Goal: Information Seeking & Learning: Check status

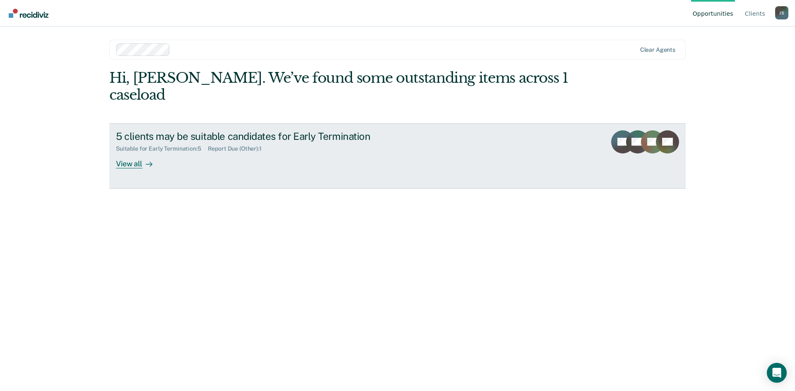
click at [140, 152] on div "View all" at bounding box center [139, 160] width 46 height 16
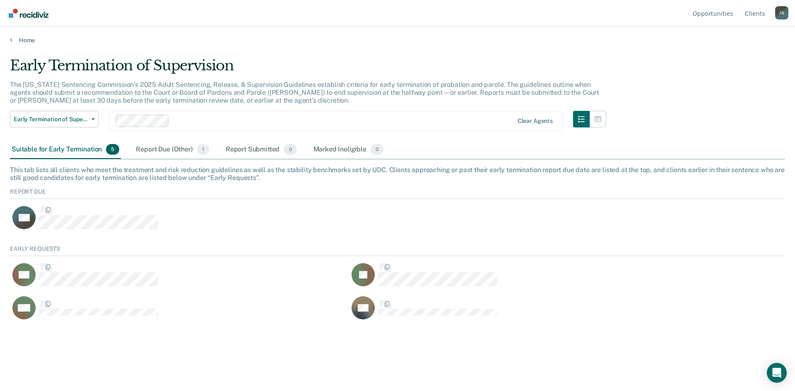
scroll to position [77, 769]
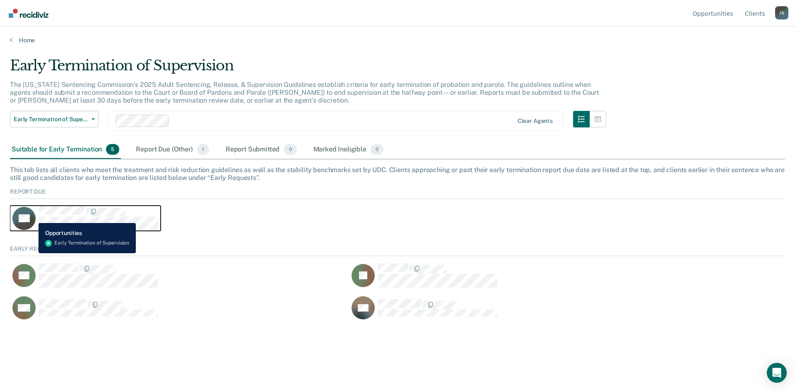
click at [32, 217] on icon "CaseloadOpportunityCell-233977" at bounding box center [31, 213] width 29 height 32
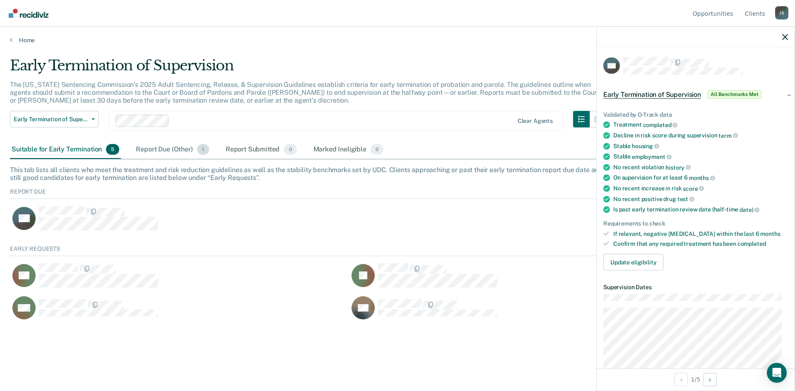
click at [183, 152] on div "Report Due (Other) 1" at bounding box center [172, 150] width 76 height 18
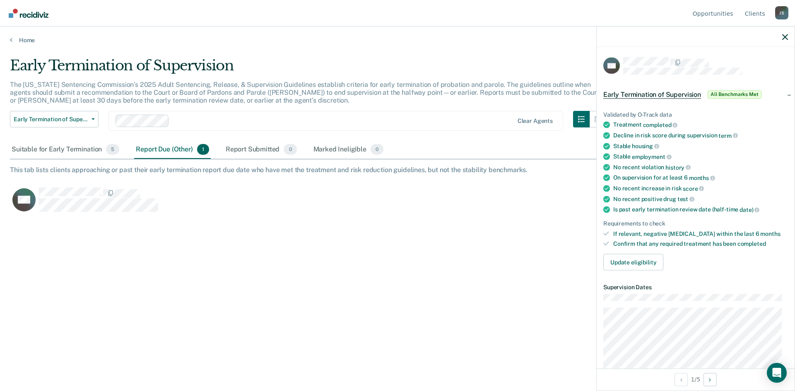
scroll to position [266, 769]
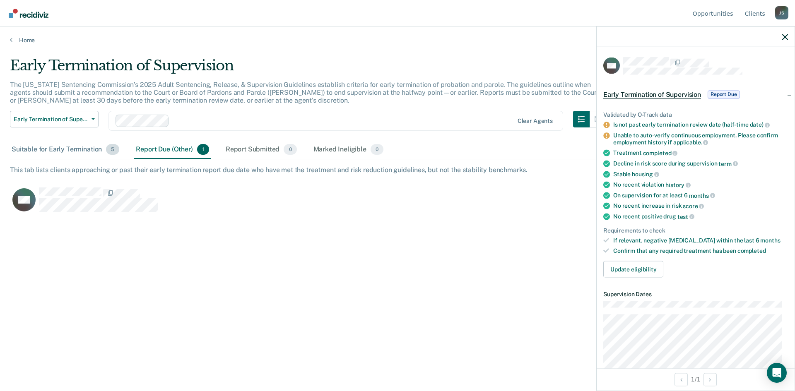
click at [81, 147] on div "Suitable for Early Termination 5" at bounding box center [65, 150] width 111 height 18
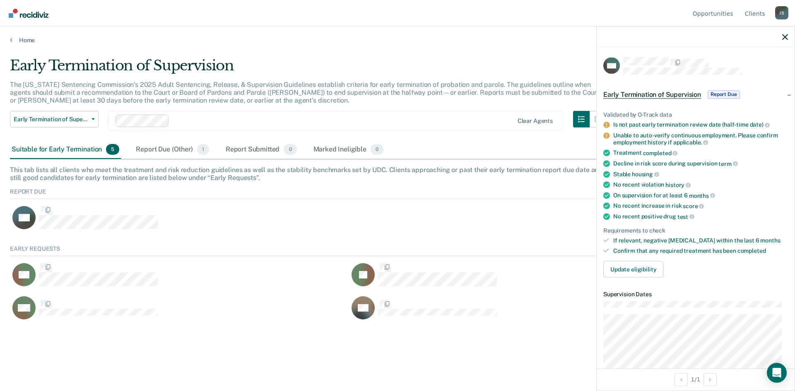
scroll to position [77, 769]
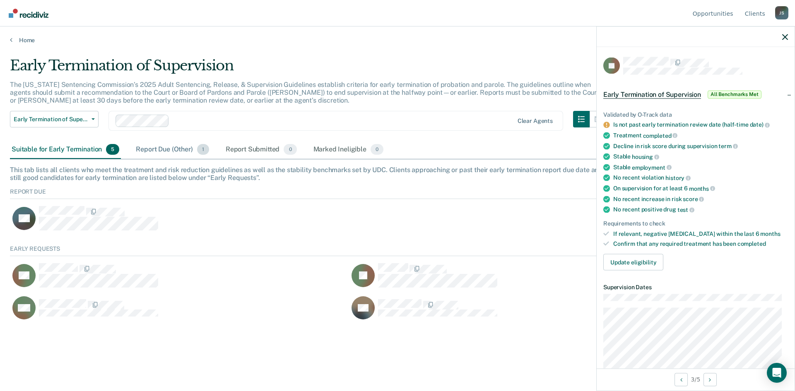
click at [178, 151] on div "Report Due (Other) 1" at bounding box center [172, 150] width 76 height 18
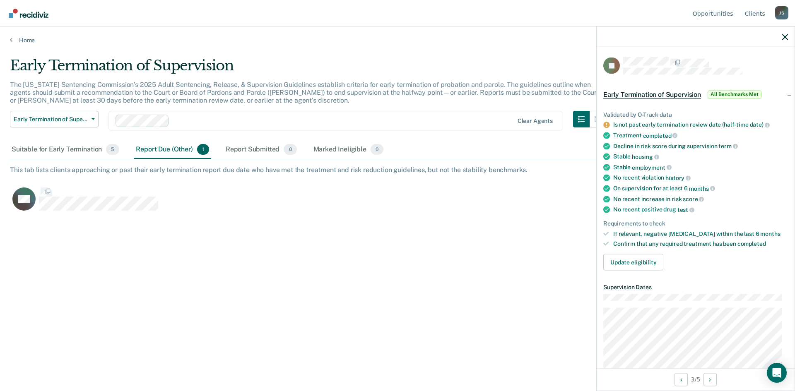
scroll to position [266, 769]
click at [72, 149] on div "Suitable for Early Termination 5" at bounding box center [65, 150] width 111 height 18
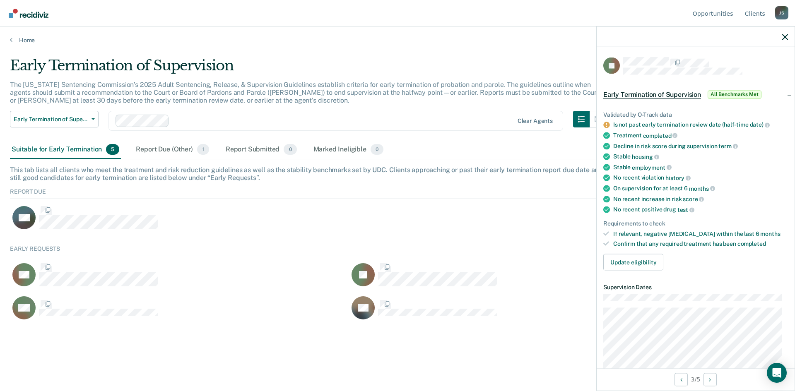
scroll to position [77, 769]
